Goal: Task Accomplishment & Management: Manage account settings

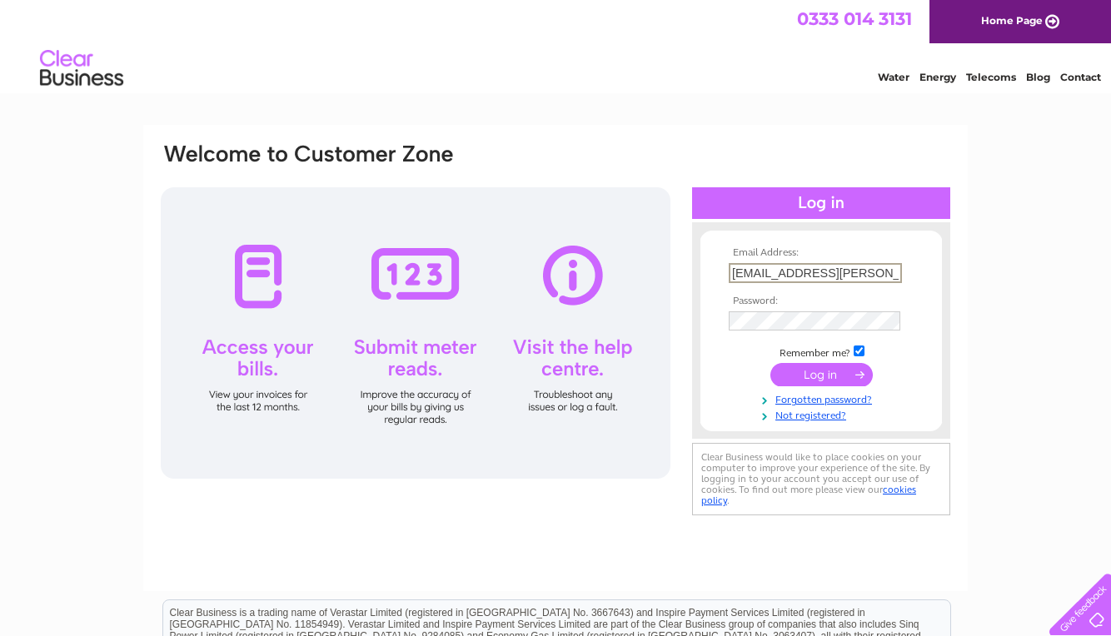
type input "[EMAIL_ADDRESS][PERSON_NAME][DOMAIN_NAME][PERSON_NAME]"
click at [821, 373] on input "submit" at bounding box center [821, 374] width 102 height 23
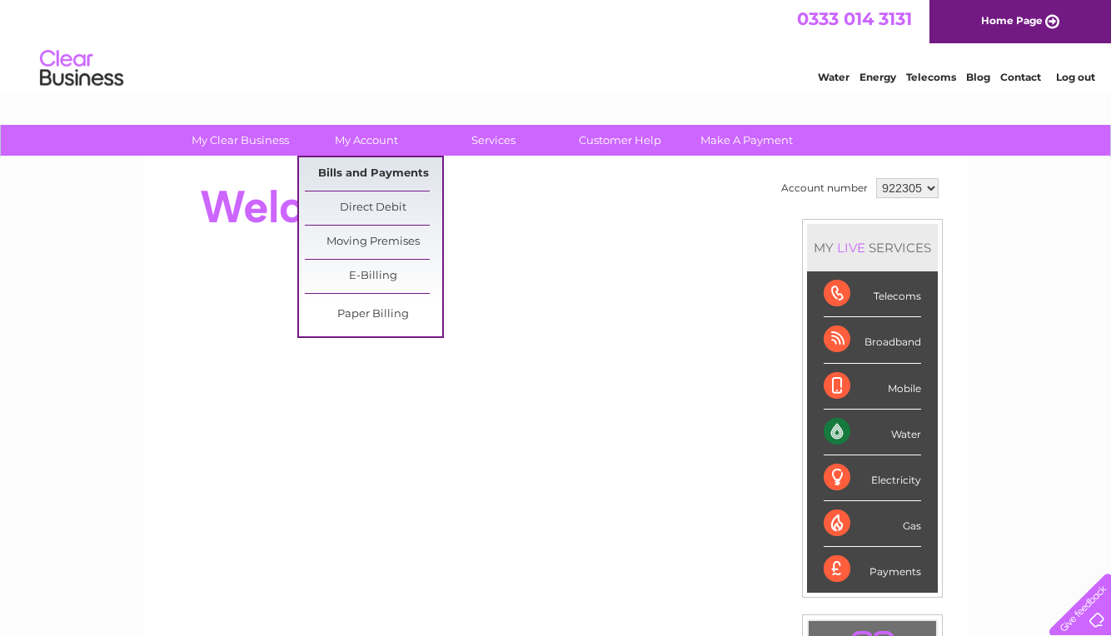
click at [393, 172] on link "Bills and Payments" at bounding box center [373, 173] width 137 height 33
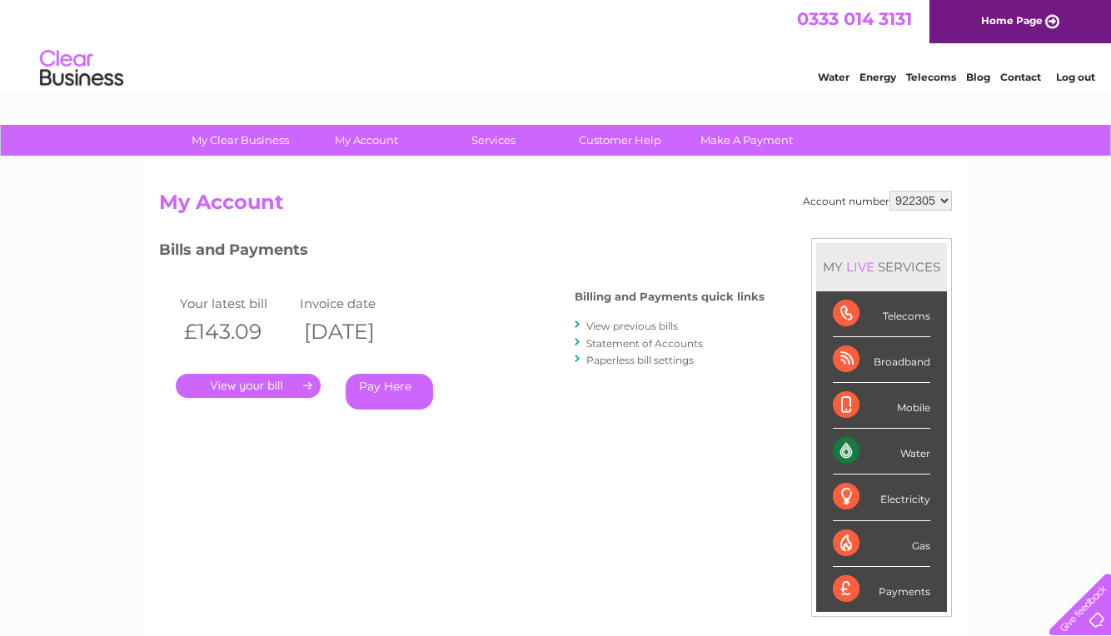
click at [275, 379] on link "." at bounding box center [248, 386] width 145 height 24
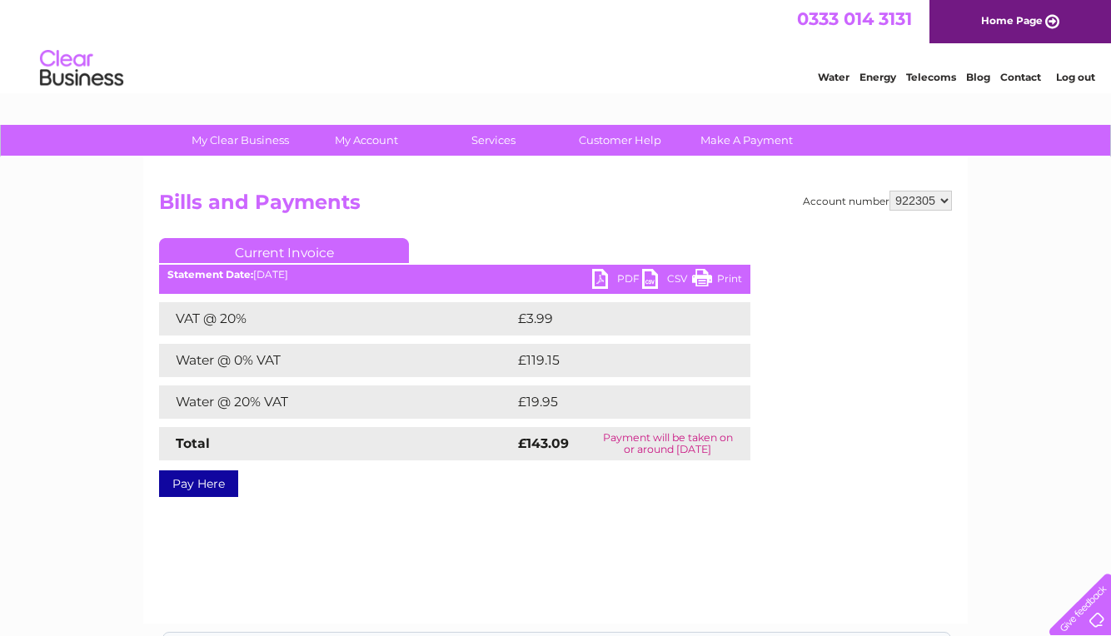
click at [625, 272] on link "PDF" at bounding box center [617, 281] width 50 height 24
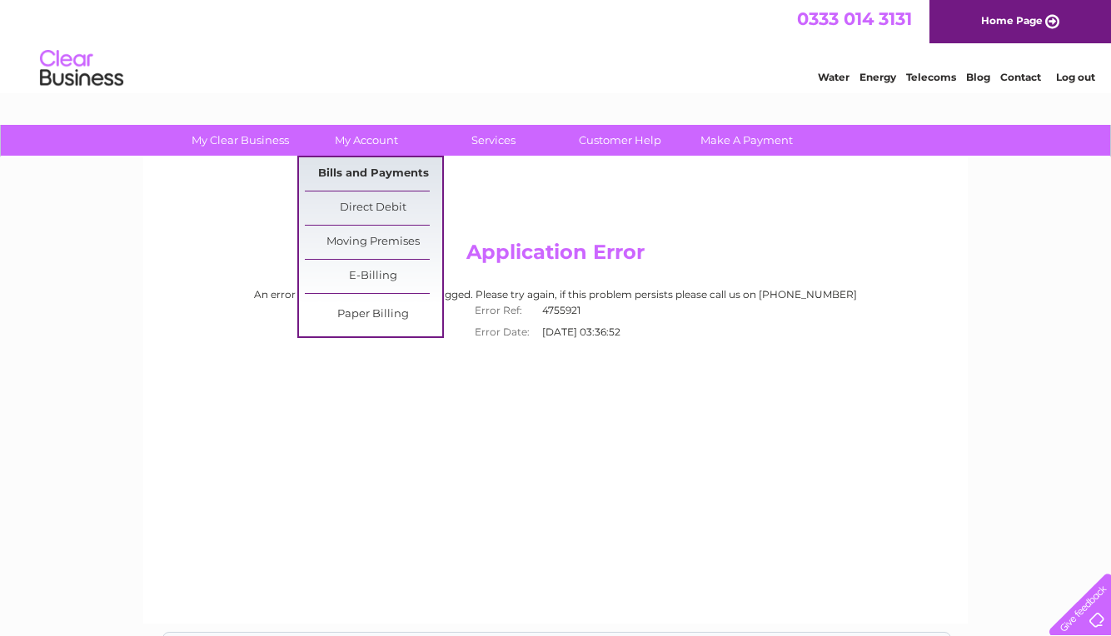
click at [364, 168] on link "Bills and Payments" at bounding box center [373, 173] width 137 height 33
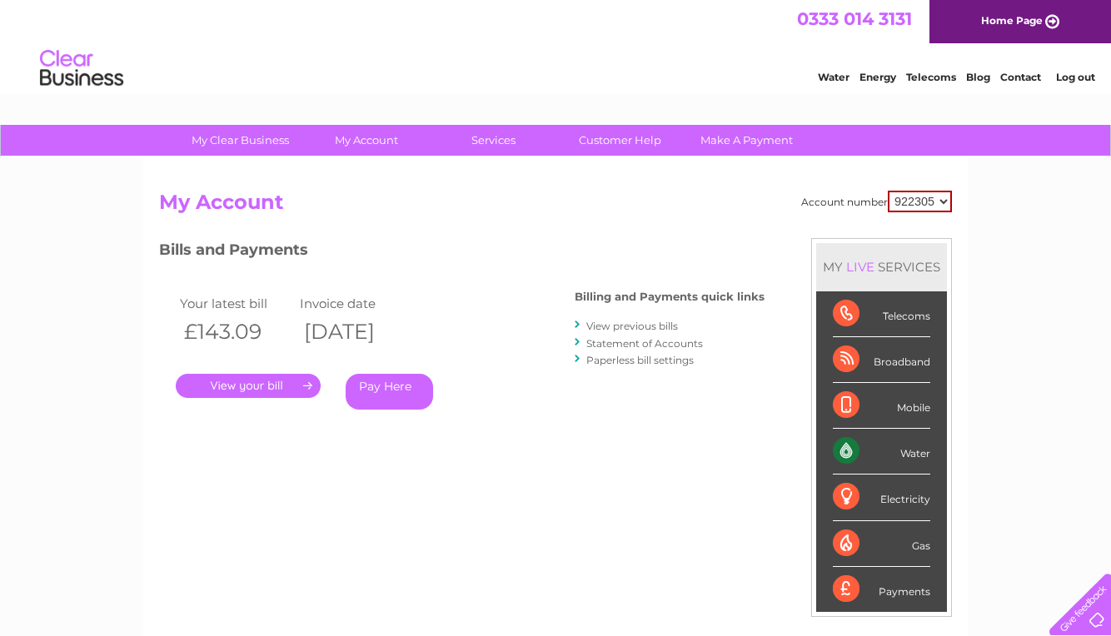
click at [253, 384] on link "." at bounding box center [248, 386] width 145 height 24
